Goal: Download file/media

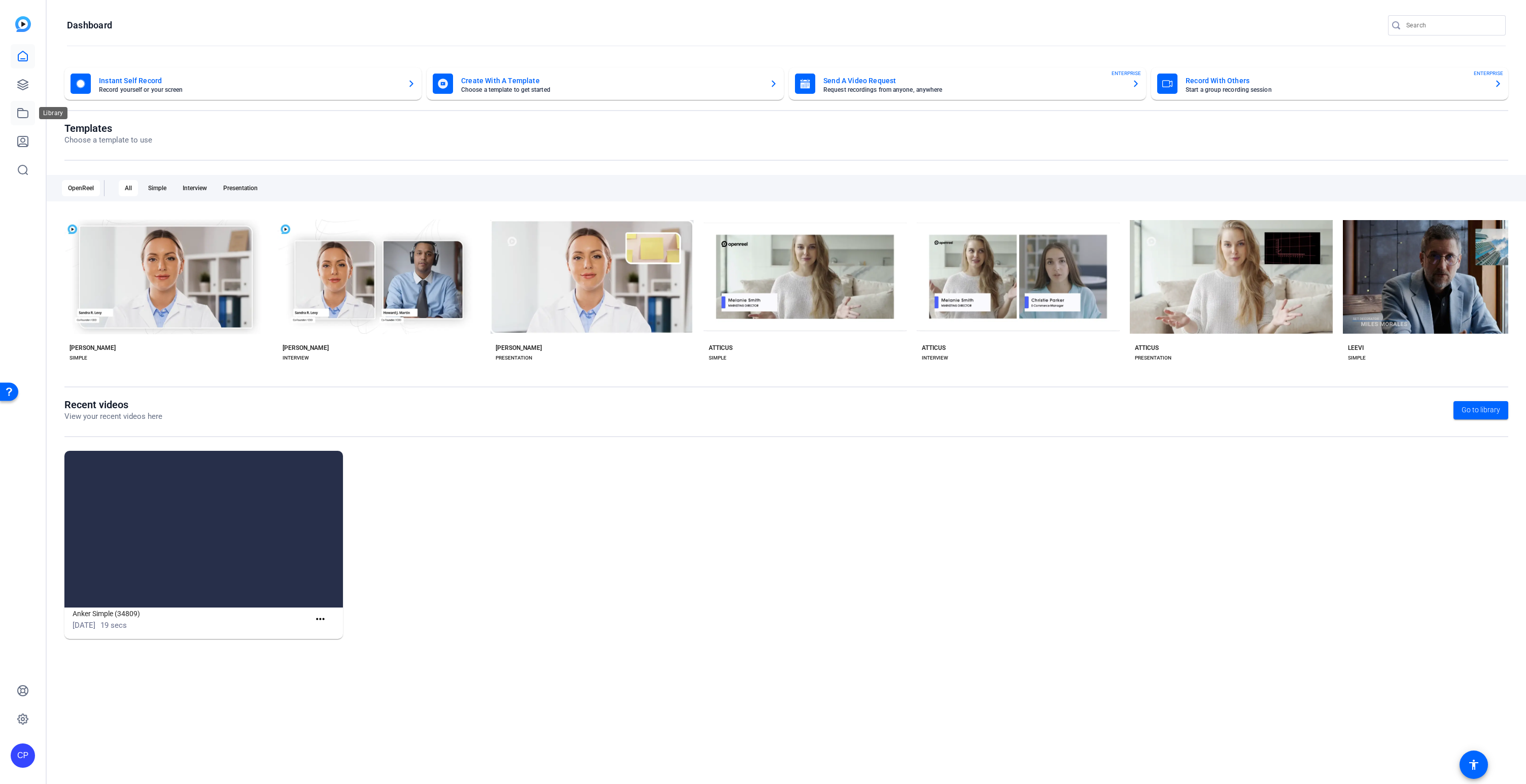
click at [27, 114] on icon at bounding box center [23, 113] width 12 height 12
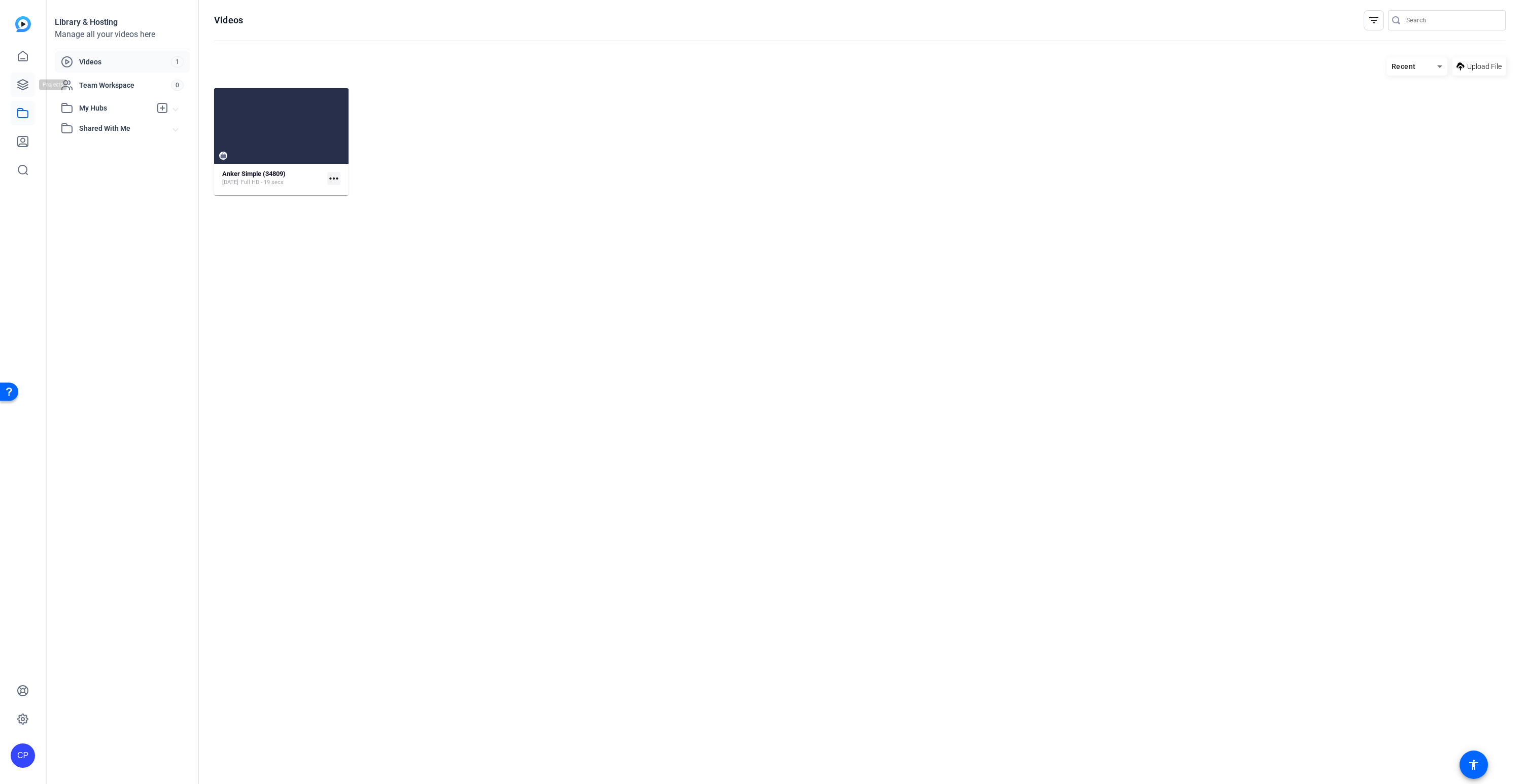
click at [20, 84] on icon at bounding box center [23, 85] width 12 height 12
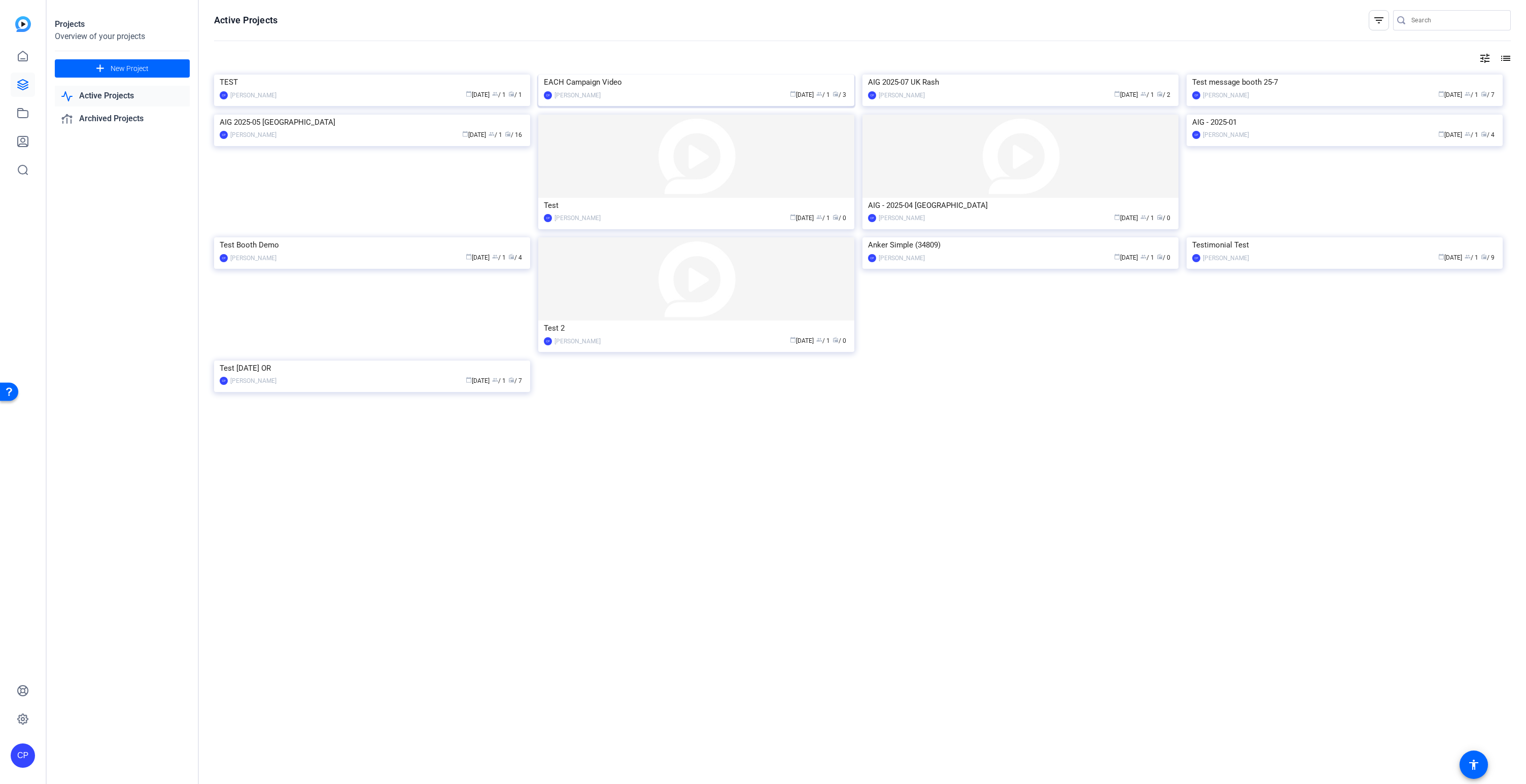
click at [685, 90] on div "EACH Campaign Video" at bounding box center [696, 82] width 305 height 15
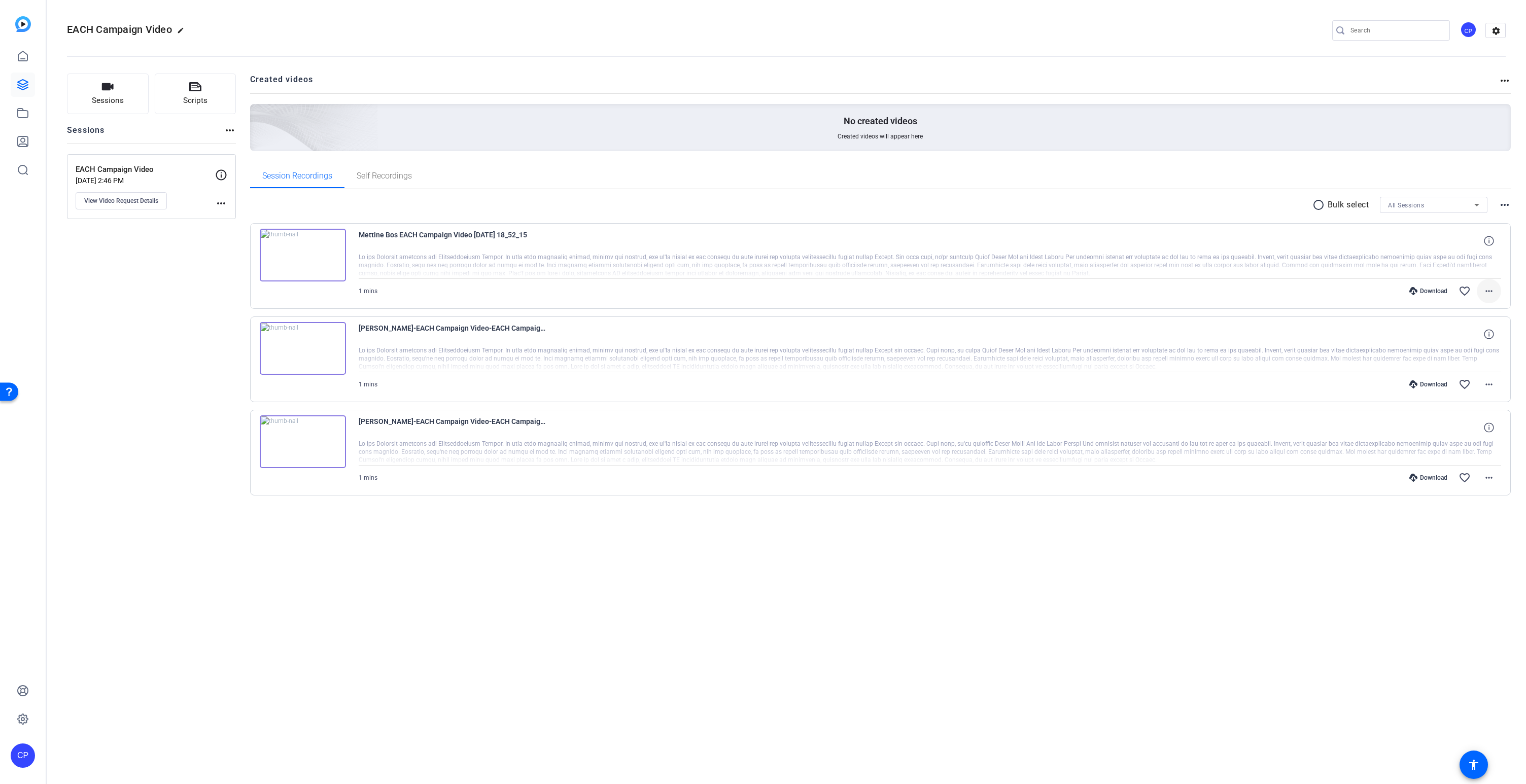
click at [1491, 291] on mat-icon "more_horiz" at bounding box center [1489, 291] width 12 height 12
click at [1478, 336] on span "Download MP4" at bounding box center [1463, 337] width 61 height 12
drag, startPoint x: 405, startPoint y: 329, endPoint x: 359, endPoint y: 330, distance: 46.0
click at [359, 330] on span "[PERSON_NAME]-EACH Campaign Video-EACH Campaign Video-1754389568400-webcam" at bounding box center [452, 334] width 188 height 25
copy span "[PERSON_NAME]"
